Goal: Transaction & Acquisition: Purchase product/service

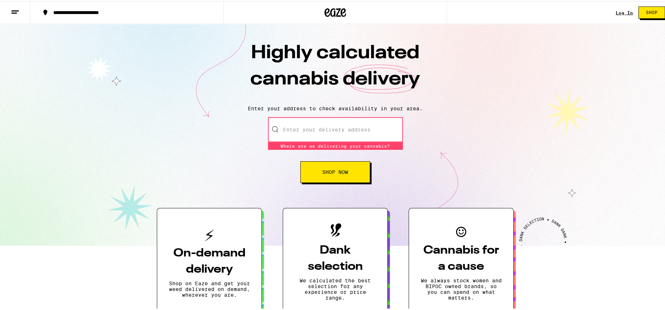
click at [307, 125] on input "Enter your delivery address" at bounding box center [335, 128] width 135 height 25
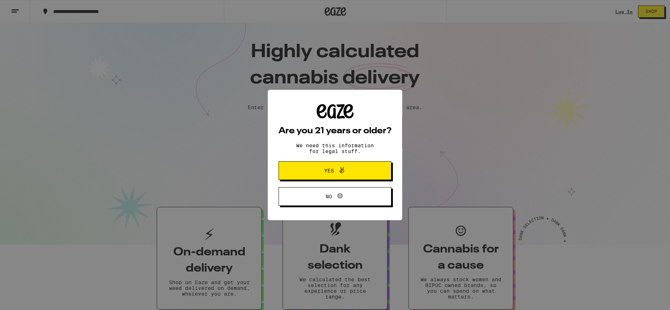
type input "5609 Colfax Avenue"
type input "355"
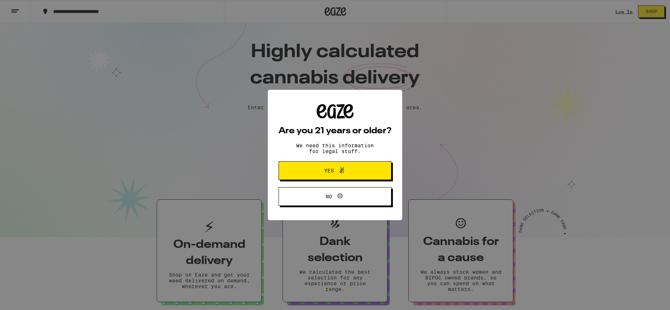
click at [322, 159] on div "Are you 21 years or older? We need this information for legal stuff. Yes No" at bounding box center [335, 155] width 113 height 102
click at [319, 168] on span "Yes" at bounding box center [335, 170] width 55 height 9
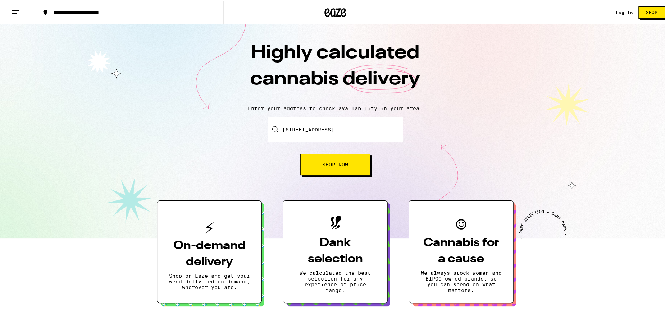
click at [319, 168] on button "Shop Now" at bounding box center [335, 164] width 70 height 22
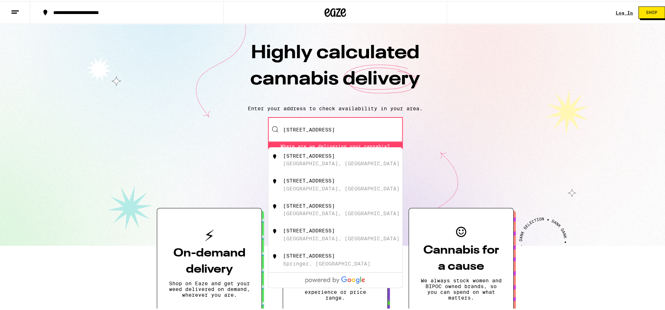
click at [317, 158] on div "5609 Colfax Avenue" at bounding box center [309, 155] width 52 height 6
type input "5609 Colfax Avenue, North Hollywood, CA"
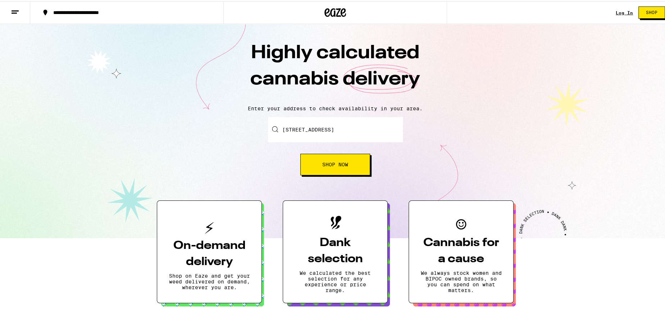
click at [312, 170] on button "Shop Now" at bounding box center [335, 164] width 70 height 22
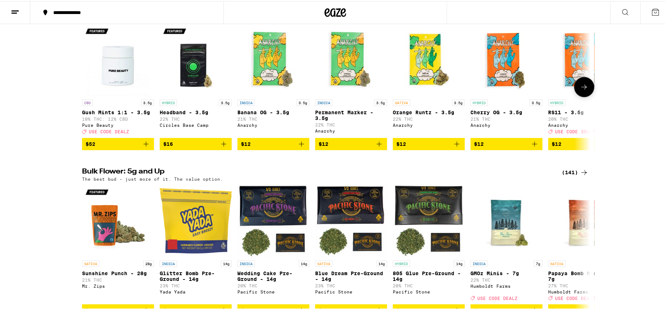
scroll to position [575, 0]
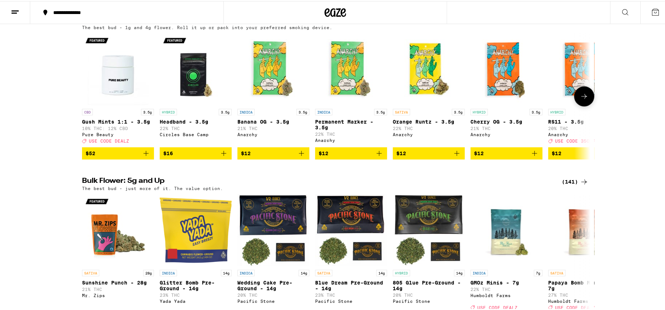
click at [579, 100] on icon at bounding box center [583, 95] width 9 height 9
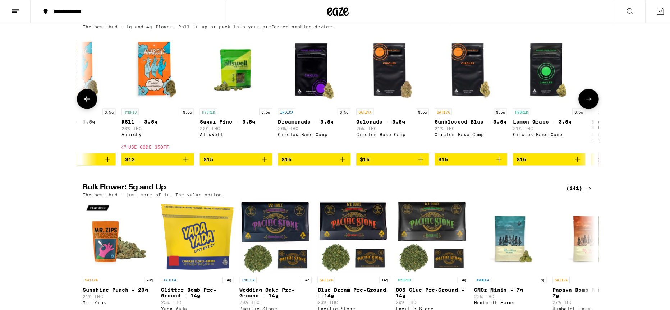
scroll to position [0, 428]
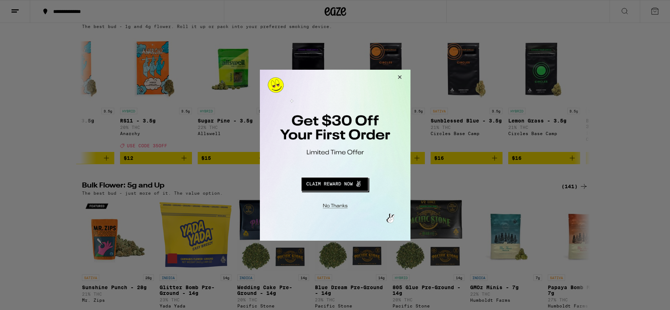
click at [329, 185] on button "Redirect to URL" at bounding box center [334, 182] width 125 height 17
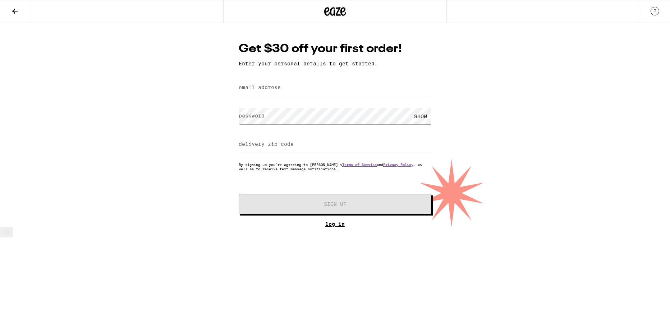
click at [335, 223] on link "Log In" at bounding box center [335, 224] width 193 height 6
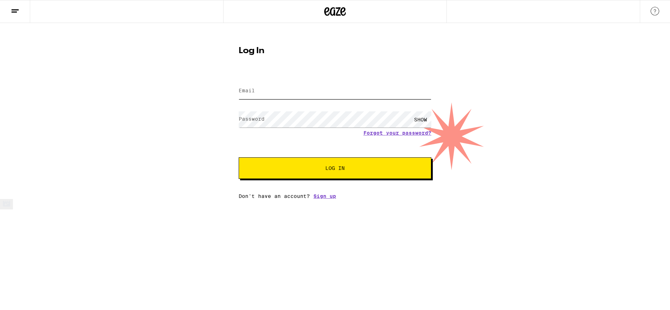
click at [257, 91] on input "Email" at bounding box center [335, 91] width 193 height 16
type input "[EMAIL_ADDRESS][DOMAIN_NAME]"
click at [239, 157] on button "Log In" at bounding box center [335, 168] width 193 height 22
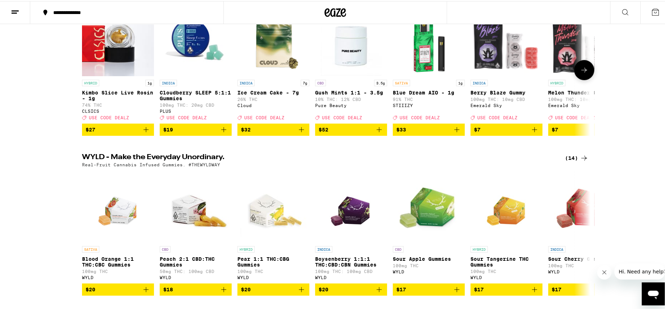
scroll to position [108, 0]
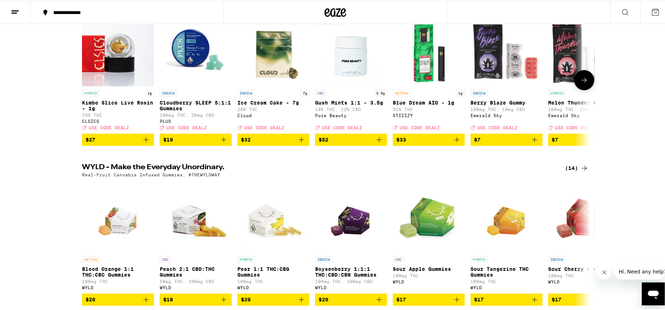
click at [582, 76] on button at bounding box center [584, 79] width 20 height 20
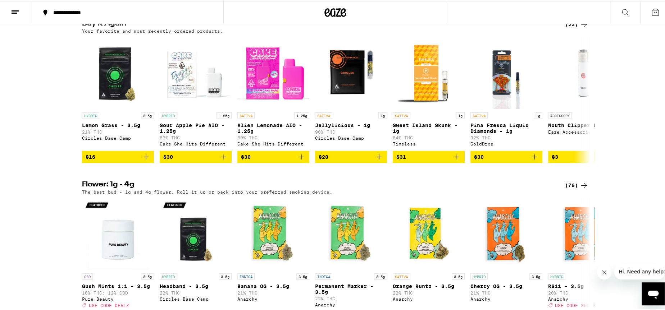
scroll to position [575, 0]
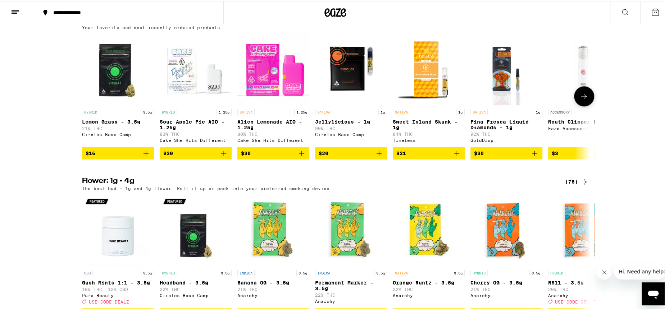
click at [297, 157] on icon "Add to bag" at bounding box center [301, 152] width 9 height 9
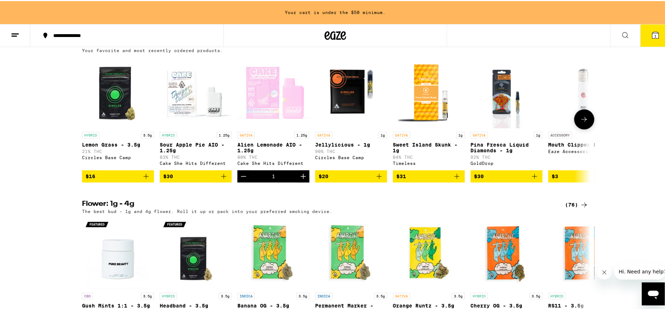
scroll to position [598, 0]
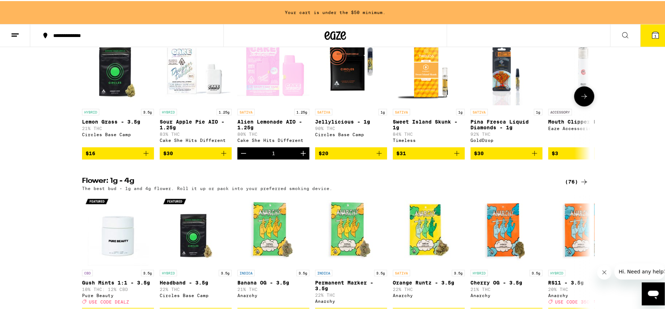
click at [452, 157] on icon "Add to bag" at bounding box center [456, 152] width 9 height 9
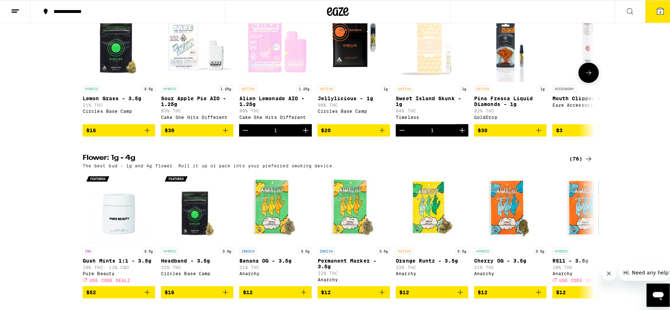
scroll to position [575, 0]
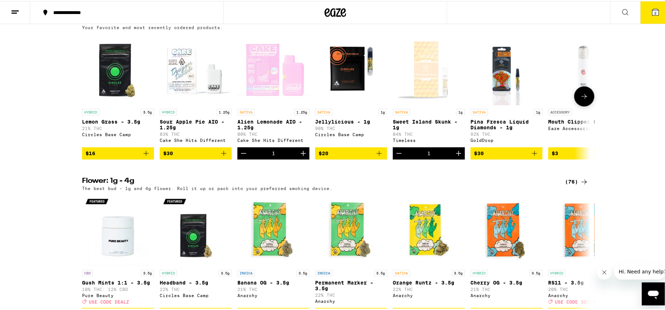
click at [532, 155] on icon "Add to bag" at bounding box center [534, 152] width 5 height 5
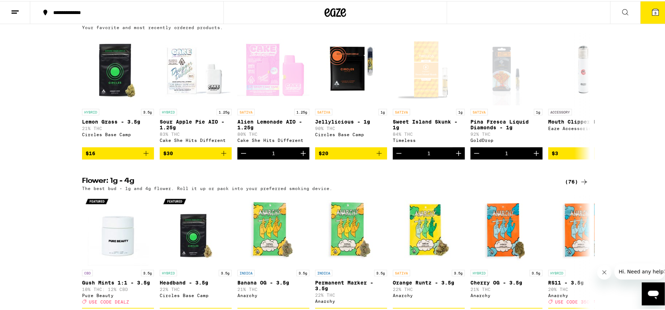
click at [653, 15] on button "3" at bounding box center [655, 11] width 30 height 22
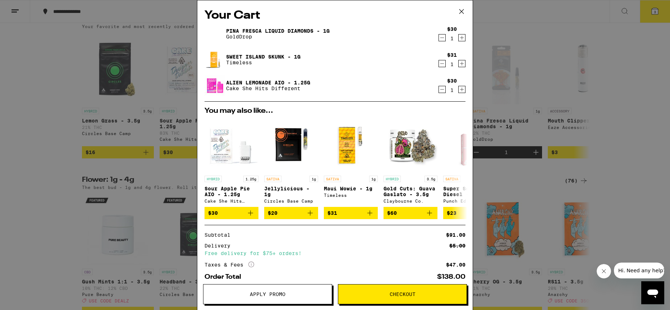
click at [379, 294] on span "Checkout" at bounding box center [402, 294] width 128 height 5
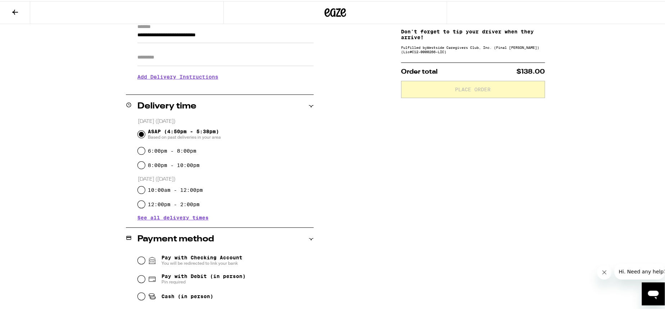
scroll to position [180, 0]
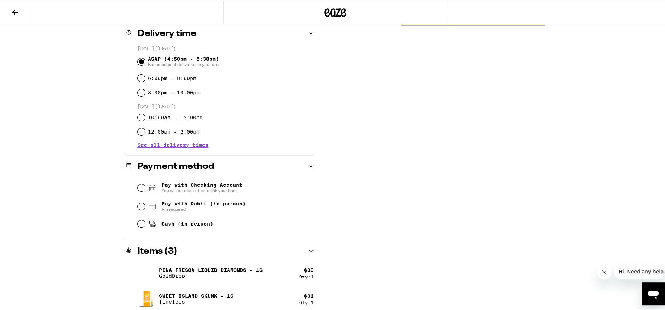
click at [198, 205] on span "Pay with Debit (in person)" at bounding box center [203, 203] width 84 height 6
click at [145, 205] on input "Pay with Debit (in person) Pin required" at bounding box center [141, 205] width 7 height 7
radio input "true"
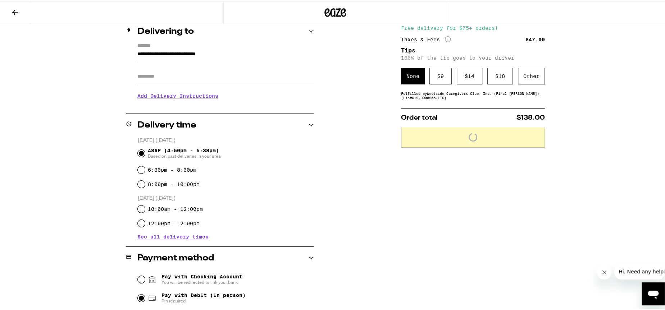
scroll to position [29, 0]
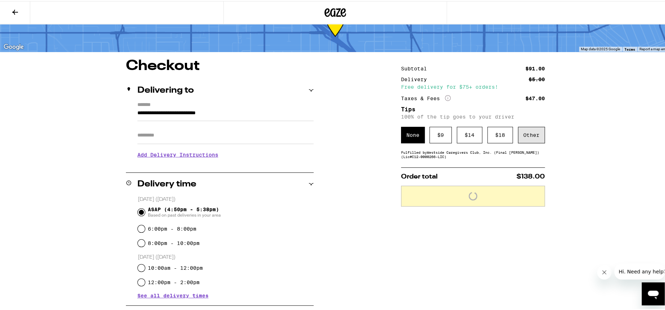
click at [530, 141] on div "Other" at bounding box center [531, 134] width 27 height 17
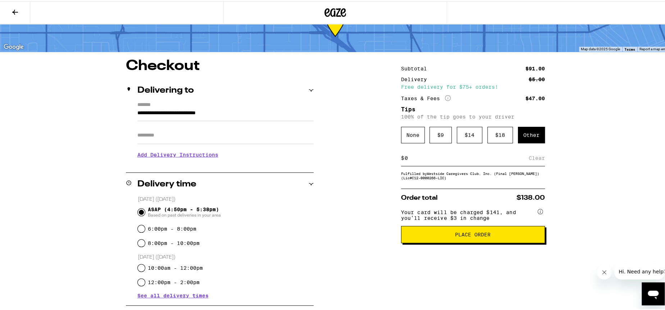
click at [440, 159] on input at bounding box center [466, 157] width 124 height 6
type input "5"
click at [532, 161] on div "Save" at bounding box center [538, 157] width 13 height 16
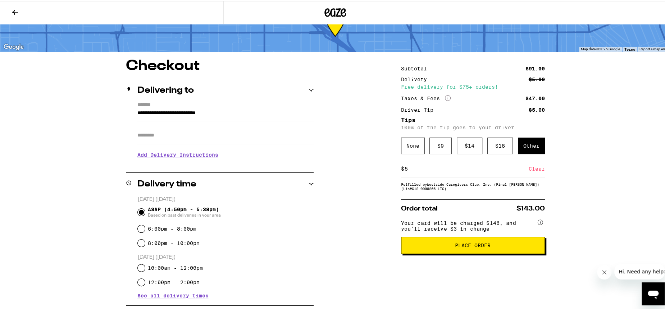
click at [487, 247] on span "Place Order" at bounding box center [473, 244] width 36 height 5
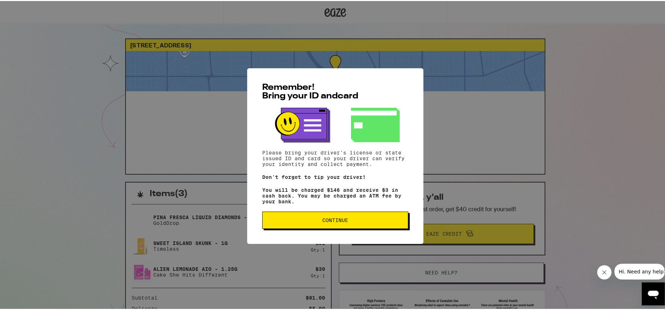
click at [367, 228] on button "Continue" at bounding box center [335, 219] width 146 height 17
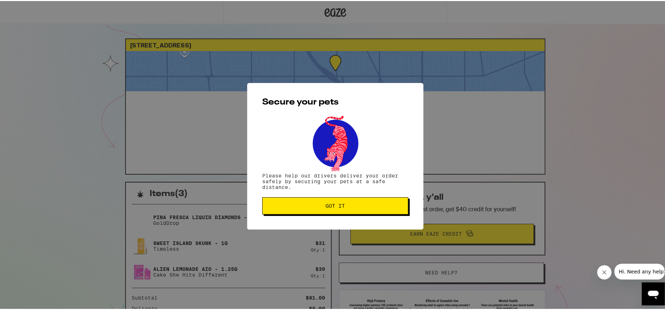
click at [359, 214] on button "Got it" at bounding box center [335, 204] width 146 height 17
